Goal: Find specific page/section: Find specific page/section

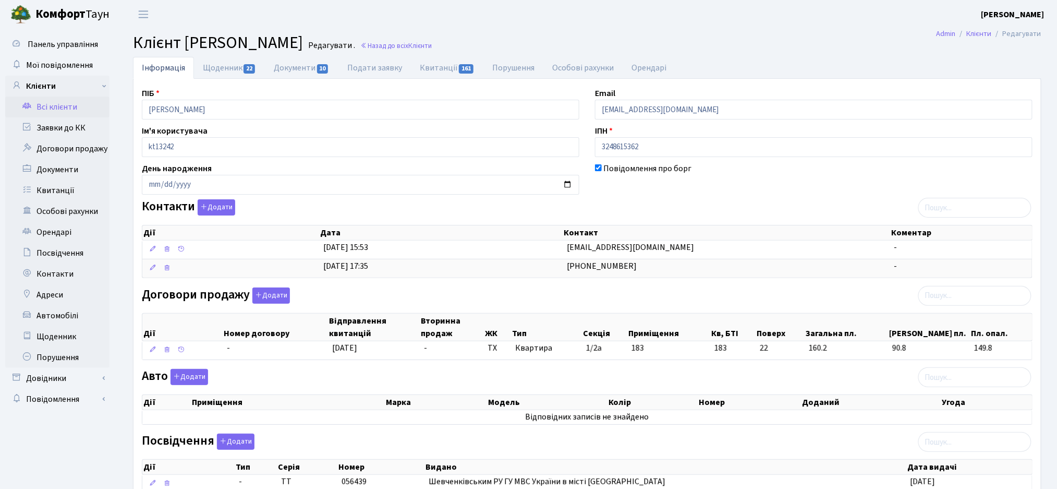
click at [70, 111] on link "Всі клієнти" at bounding box center [57, 106] width 104 height 21
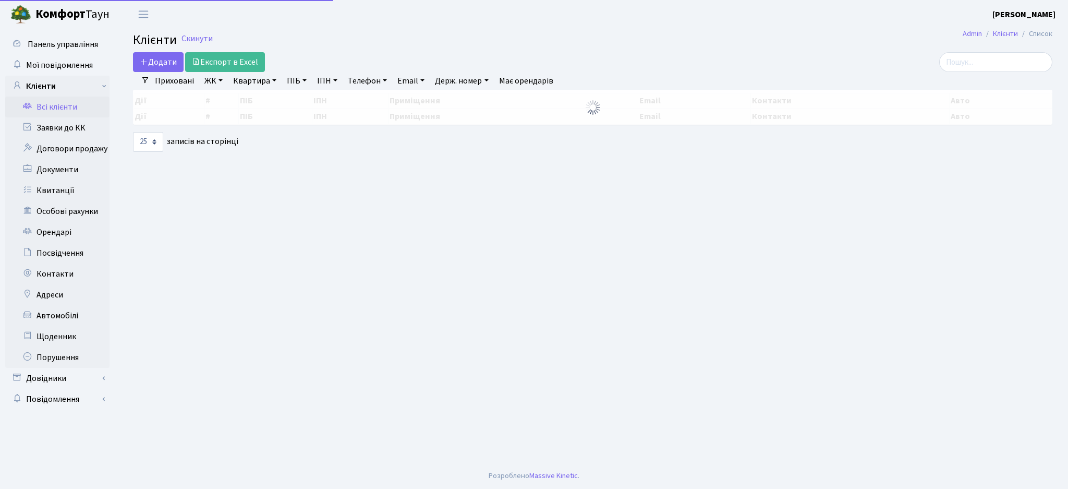
select select "25"
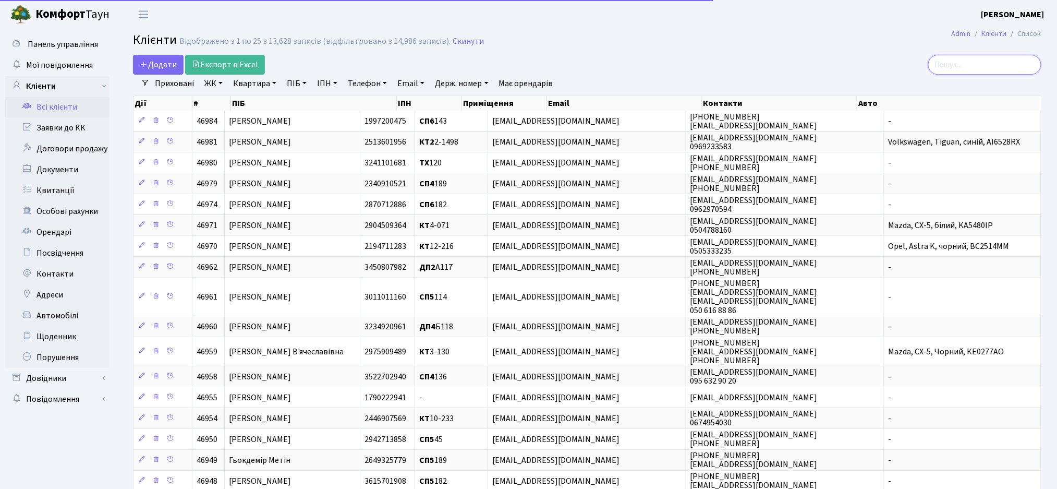
click at [987, 64] on input "search" at bounding box center [984, 65] width 113 height 20
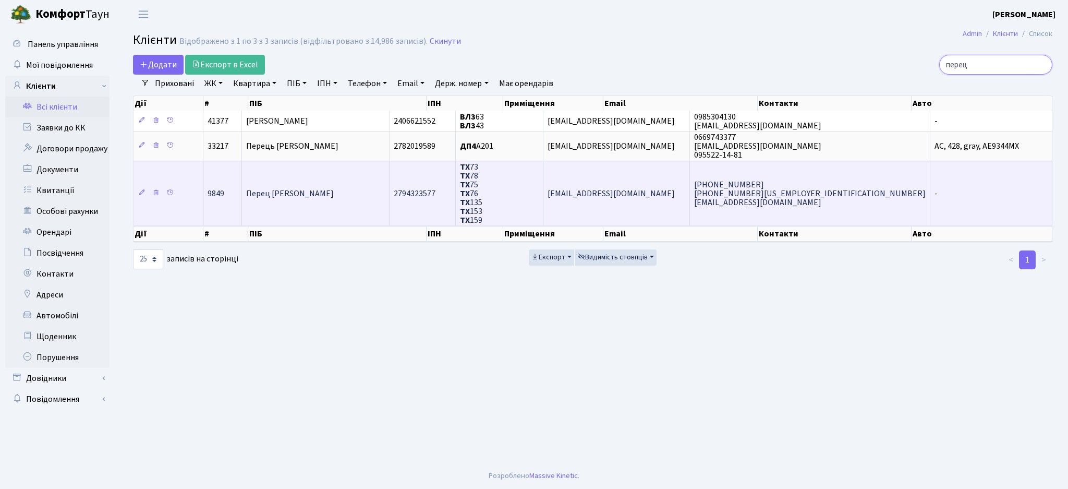
type input "перец"
click at [365, 196] on td "Перец [PERSON_NAME]" at bounding box center [316, 193] width 148 height 65
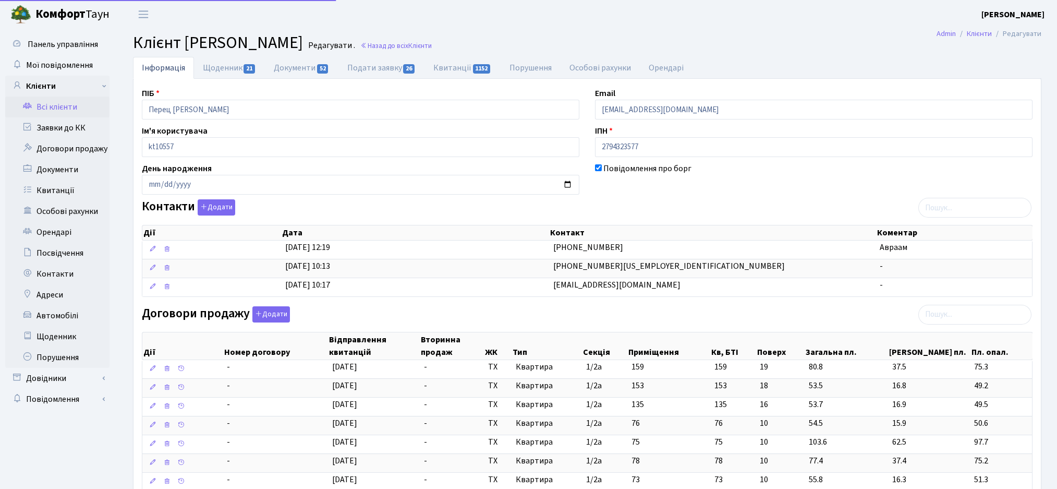
select select "25"
click at [228, 63] on link "Щоденник 21" at bounding box center [229, 67] width 71 height 21
select select "25"
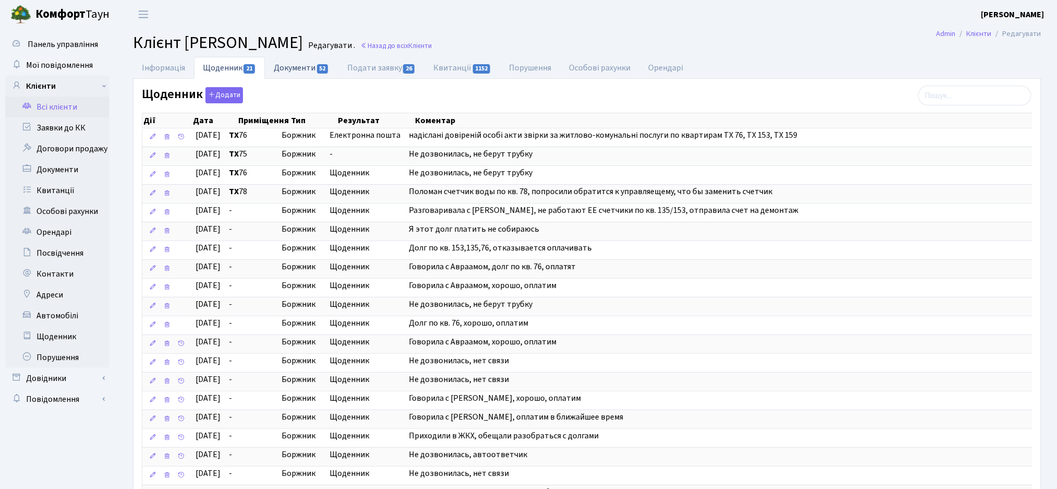
click at [303, 67] on link "Документи 52" at bounding box center [301, 67] width 73 height 21
select select "25"
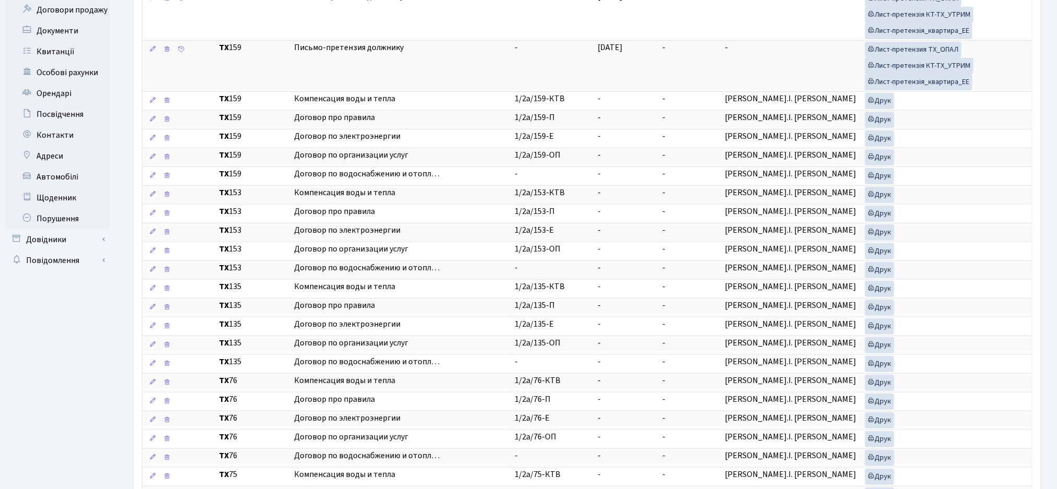
scroll to position [209, 0]
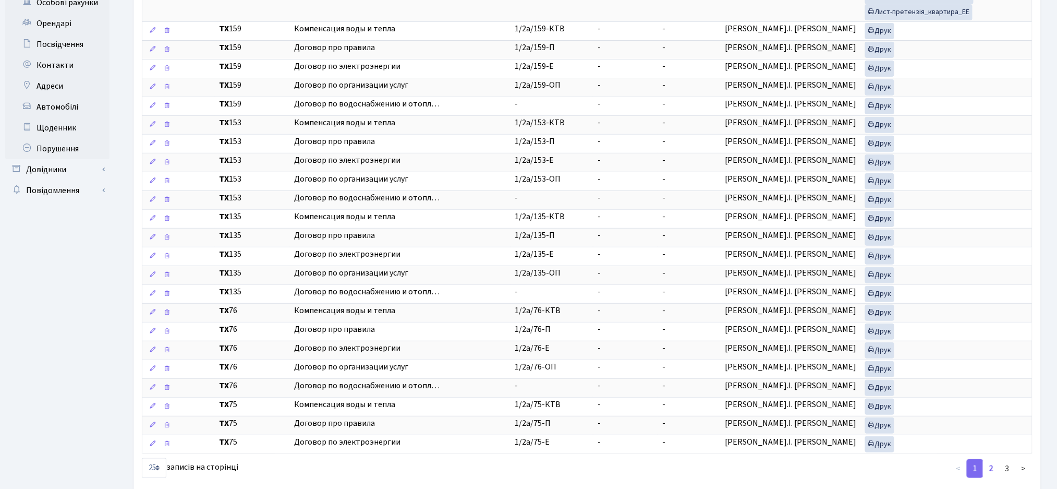
click at [990, 471] on link "2" at bounding box center [991, 468] width 17 height 19
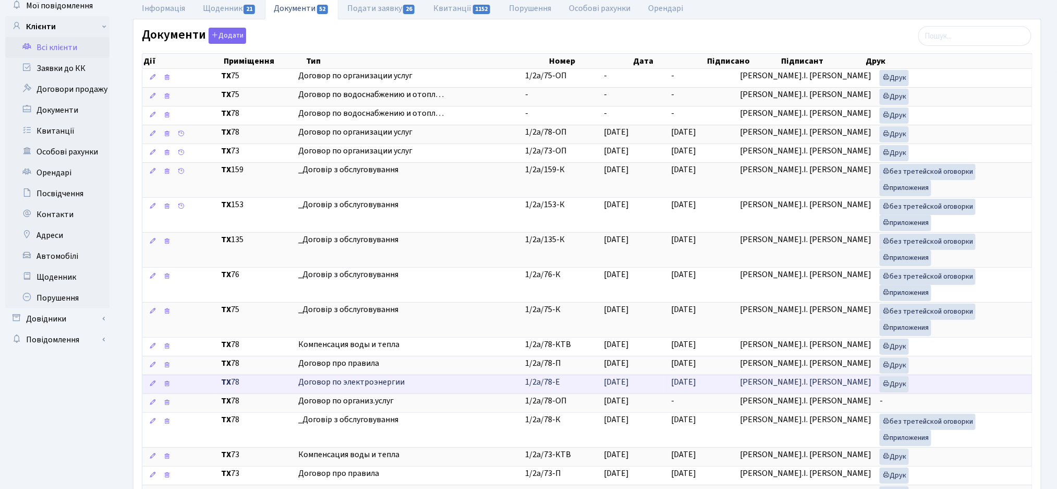
scroll to position [41, 0]
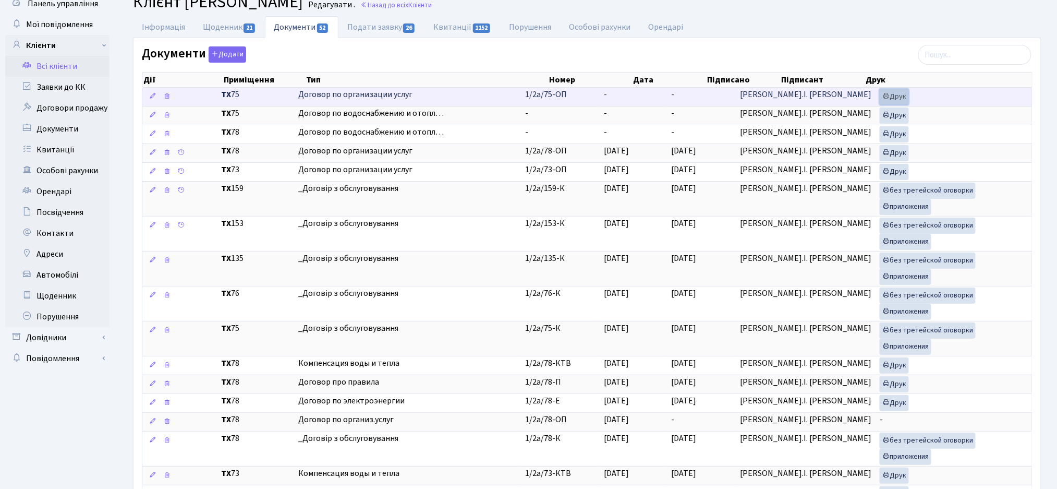
click at [880, 91] on link "Друк" at bounding box center [894, 97] width 29 height 16
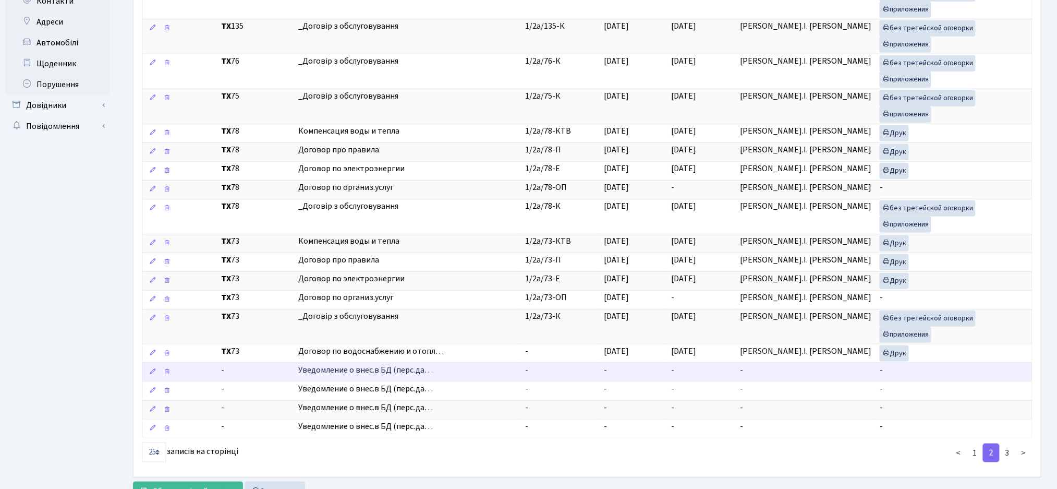
scroll to position [319, 0]
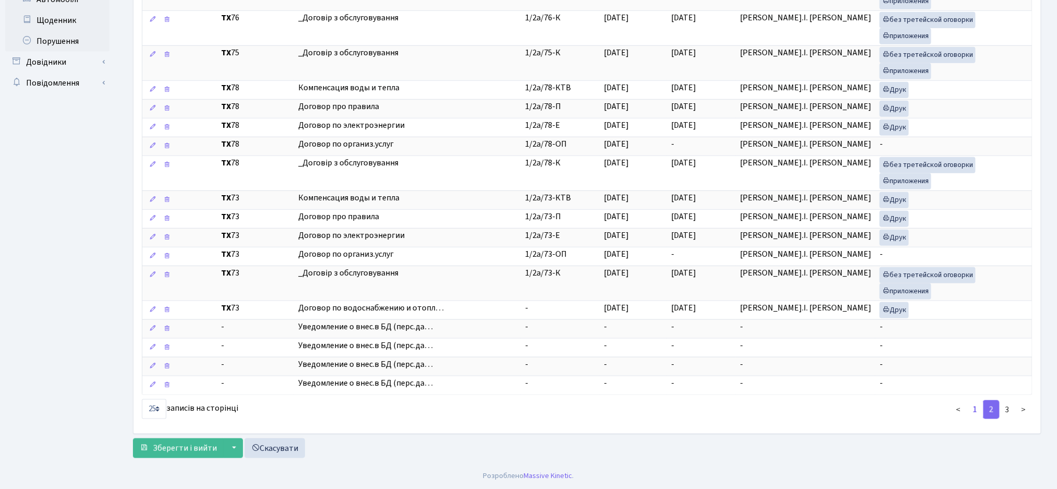
click at [978, 409] on link "1" at bounding box center [975, 409] width 17 height 19
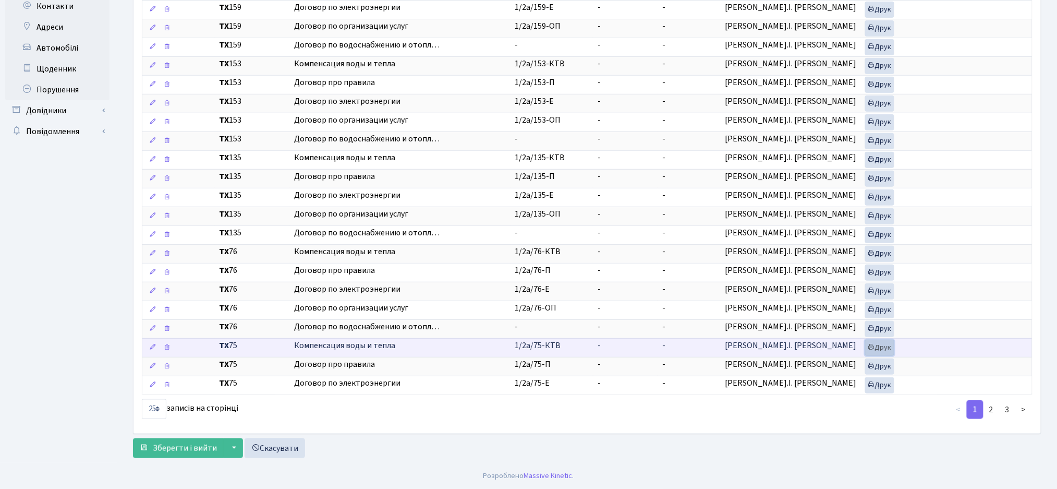
click at [870, 346] on link "Друк" at bounding box center [879, 347] width 29 height 16
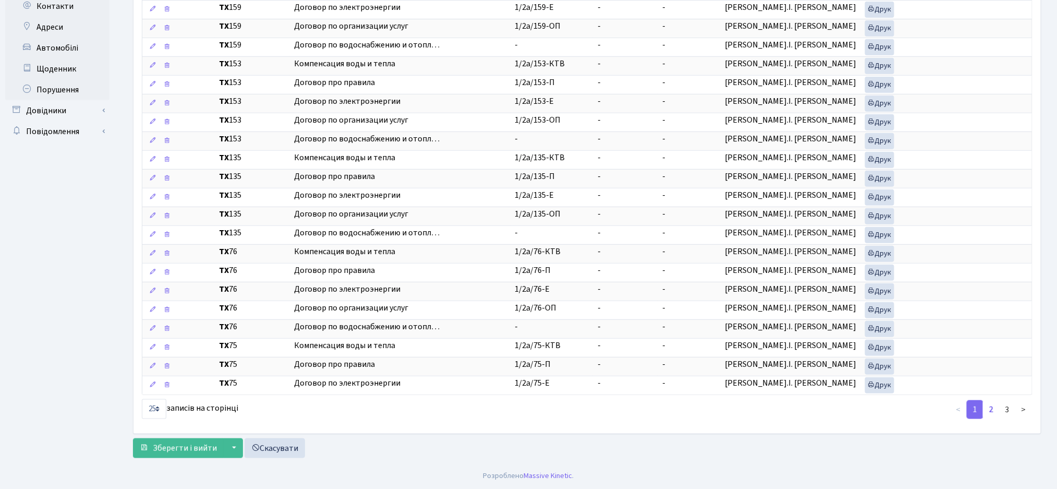
click at [995, 411] on link "2" at bounding box center [991, 409] width 17 height 19
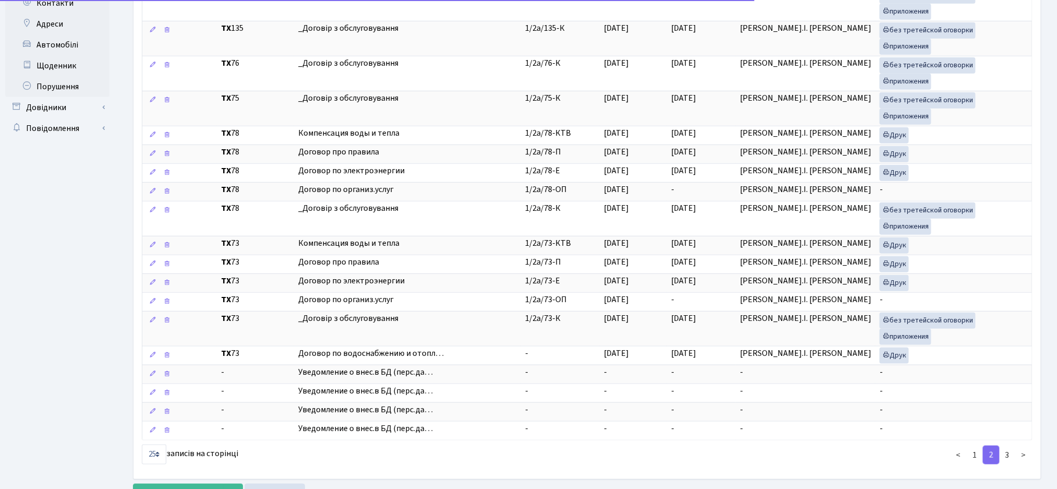
scroll to position [0, 0]
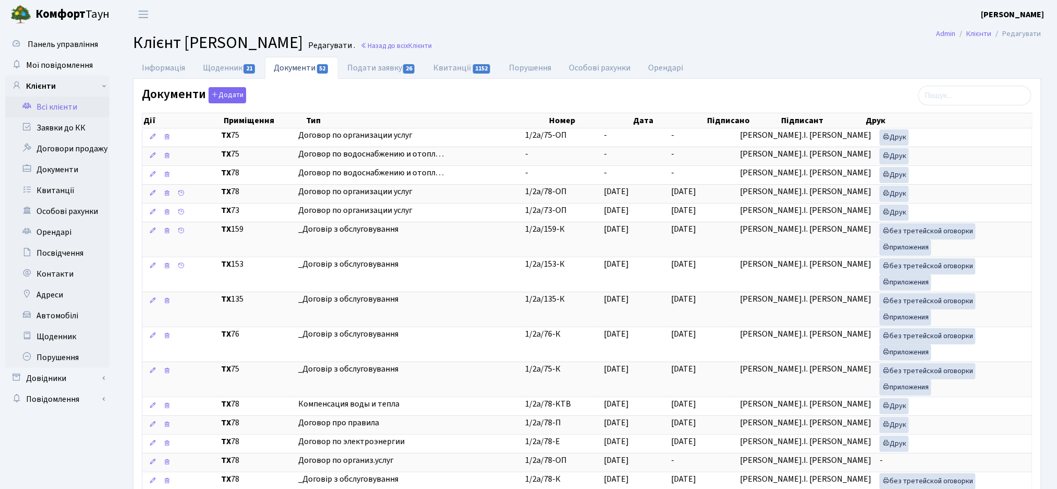
click at [469, 56] on main "Admin Клієнти Редагувати Клієнт Перец [PERSON_NAME] . Назад до всіх Клієнти Інф…" at bounding box center [587, 404] width 940 height 750
click at [472, 63] on link "Квитанції 1152" at bounding box center [462, 67] width 76 height 21
select select "25"
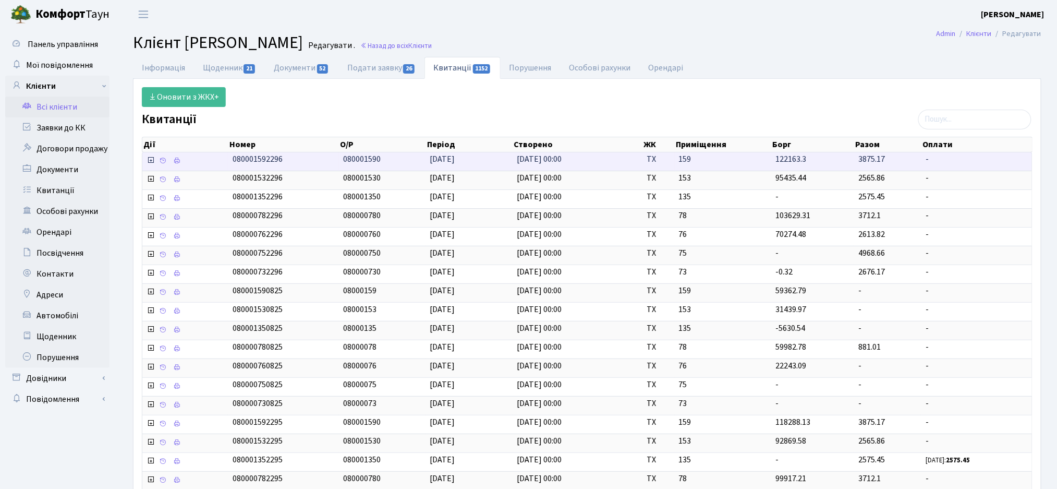
click at [149, 165] on span at bounding box center [152, 160] width 10 height 11
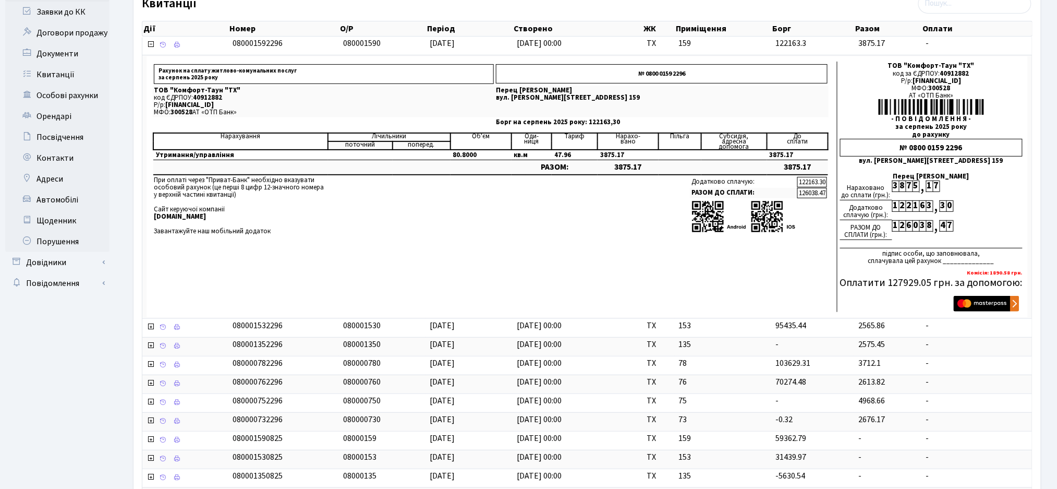
scroll to position [139, 0]
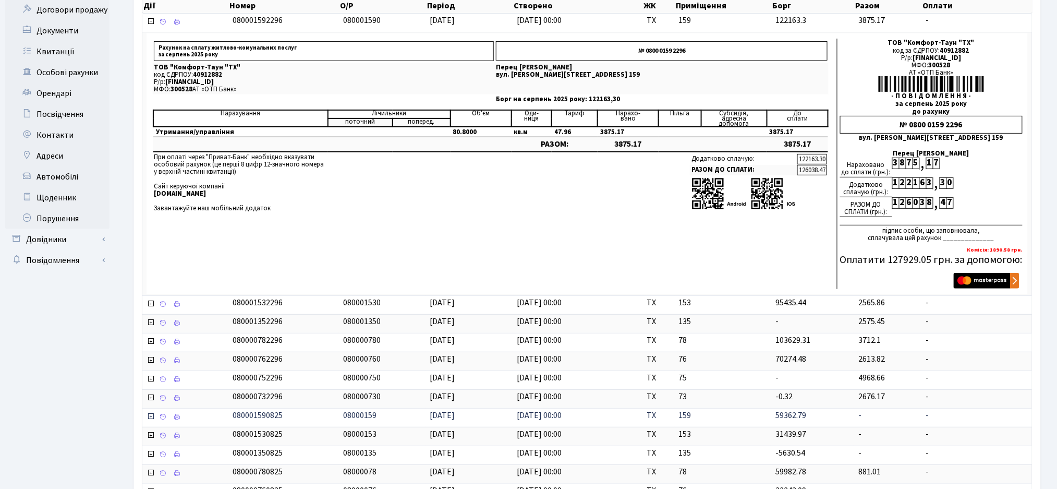
click at [152, 416] on icon at bounding box center [151, 416] width 8 height 8
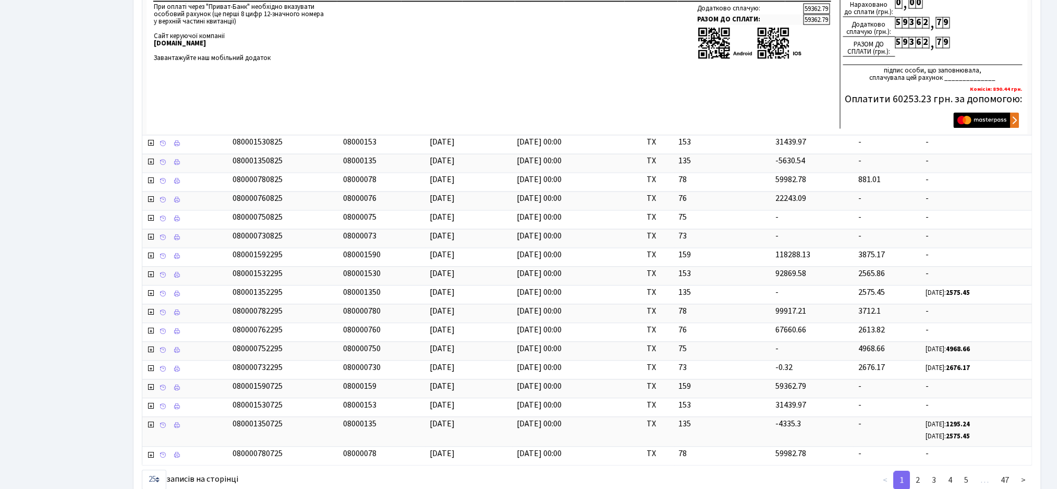
scroll to position [695, 0]
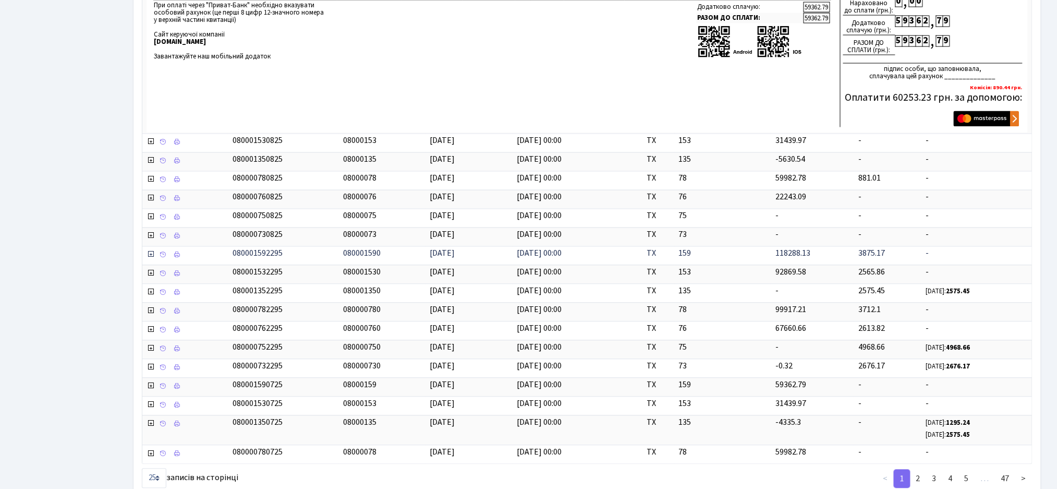
click at [147, 261] on span at bounding box center [152, 254] width 10 height 11
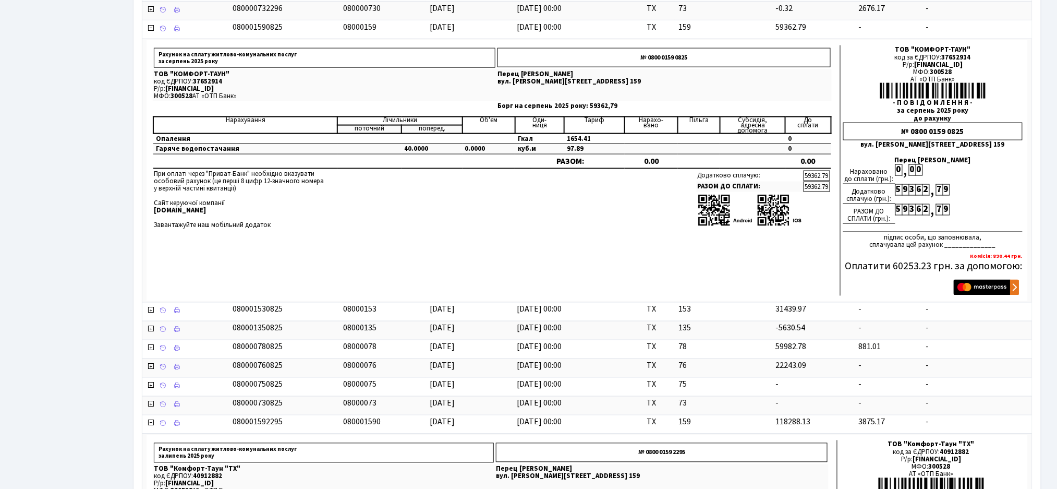
scroll to position [417, 0]
